Goal: Navigation & Orientation: Go to known website

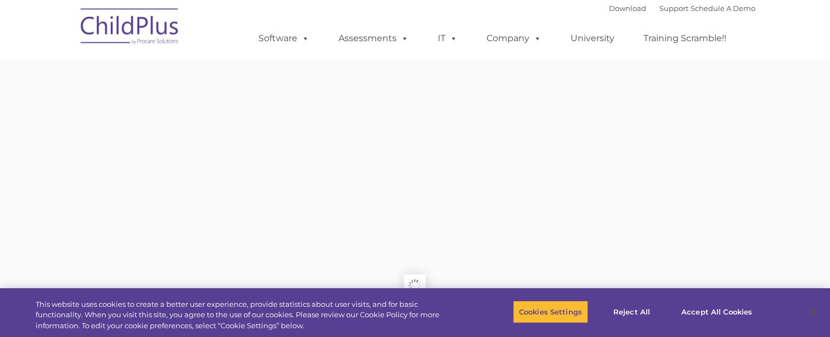
type input ""
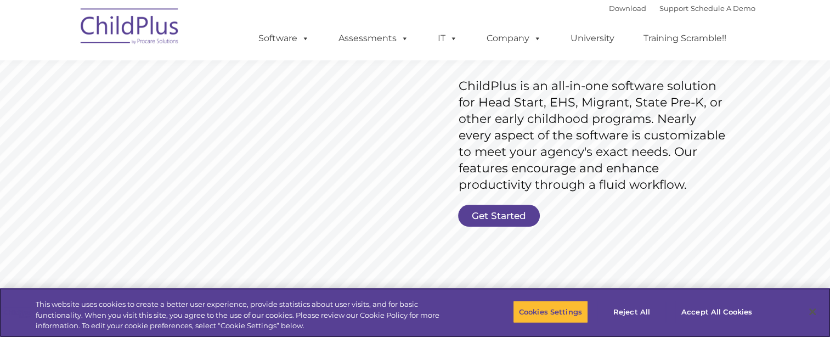
scroll to position [166, 0]
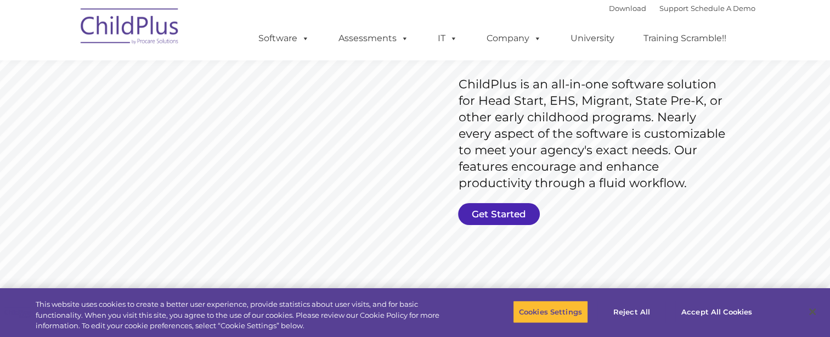
click at [474, 213] on link "Get Started" at bounding box center [499, 214] width 82 height 22
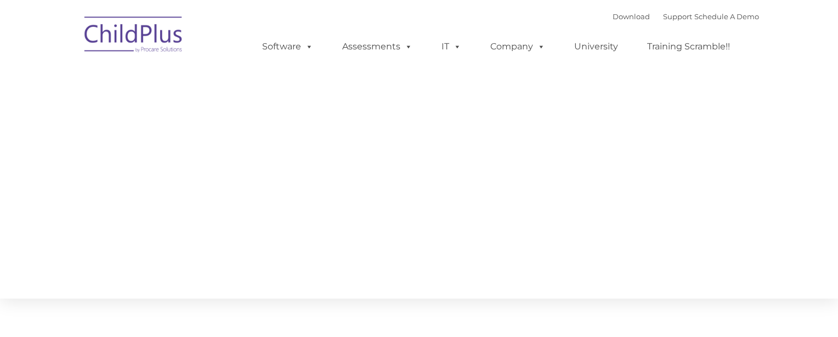
type input ""
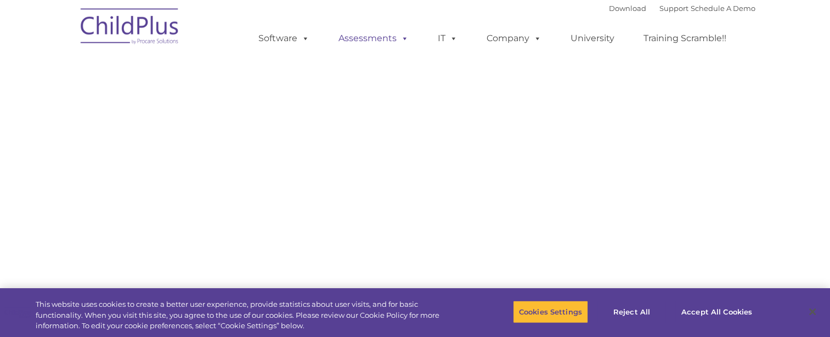
select select "MEDIUM"
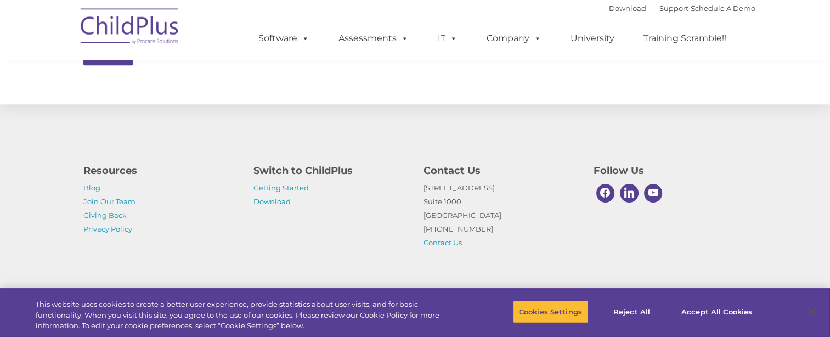
scroll to position [614, 0]
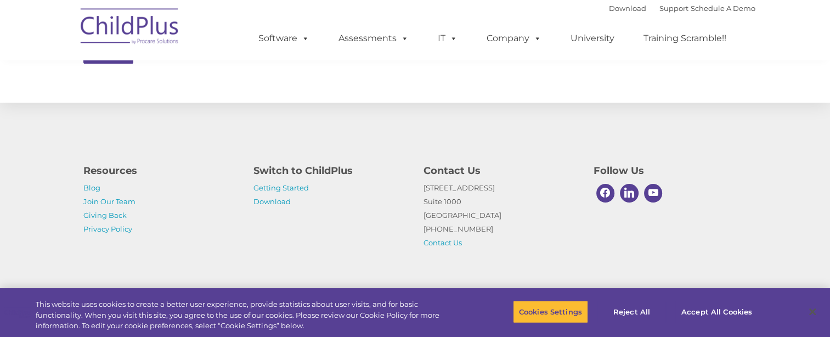
click at [140, 35] on img at bounding box center [130, 28] width 110 height 55
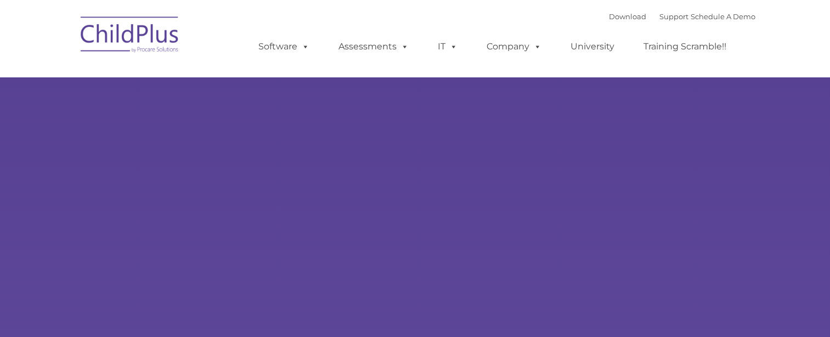
type input ""
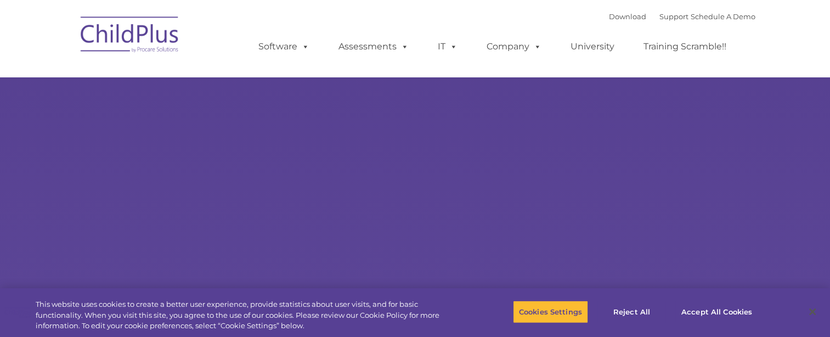
select select "MEDIUM"
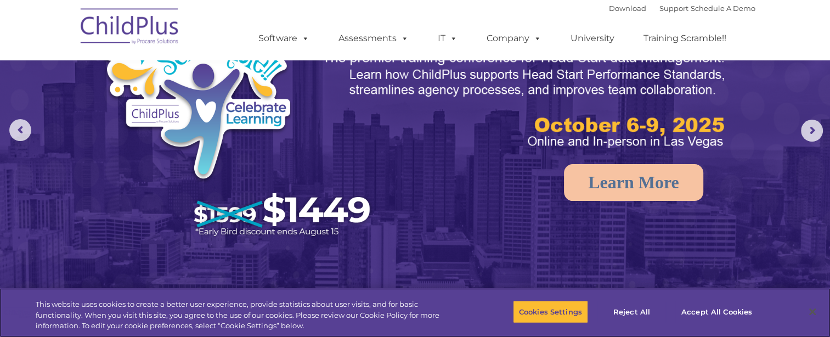
scroll to position [84, 0]
